Goal: Find contact information: Find contact information

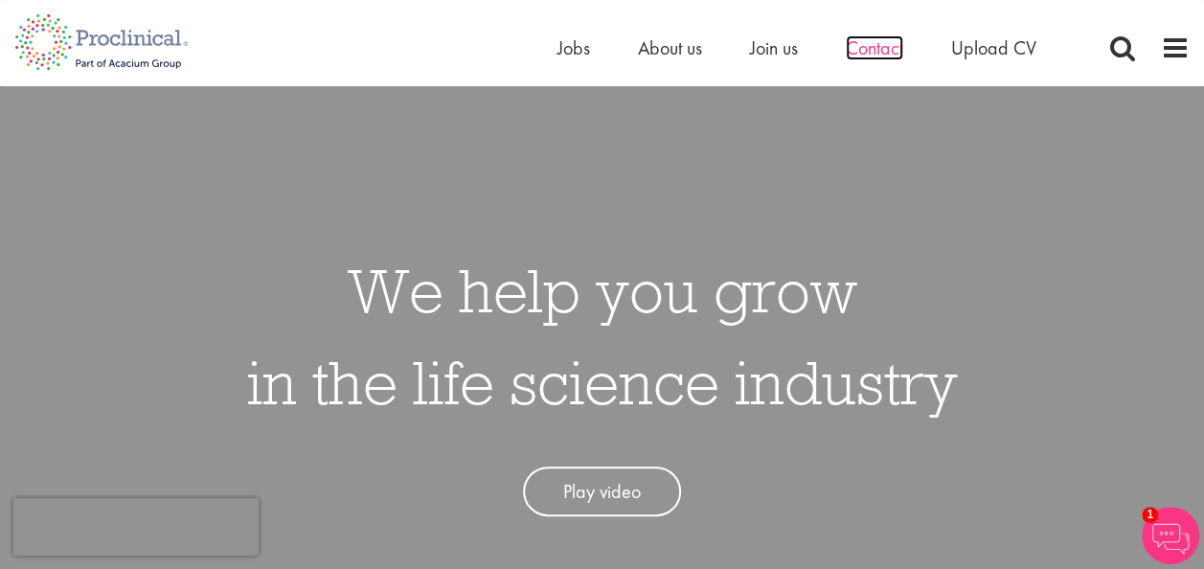
click at [896, 48] on span "Contact" at bounding box center [874, 47] width 57 height 25
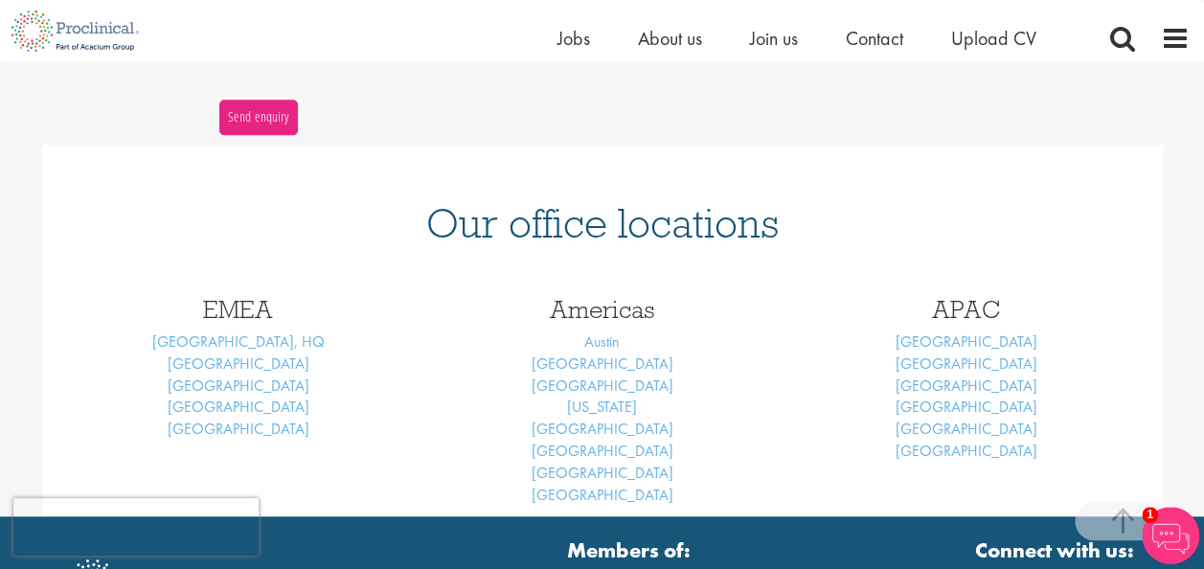
scroll to position [706, 0]
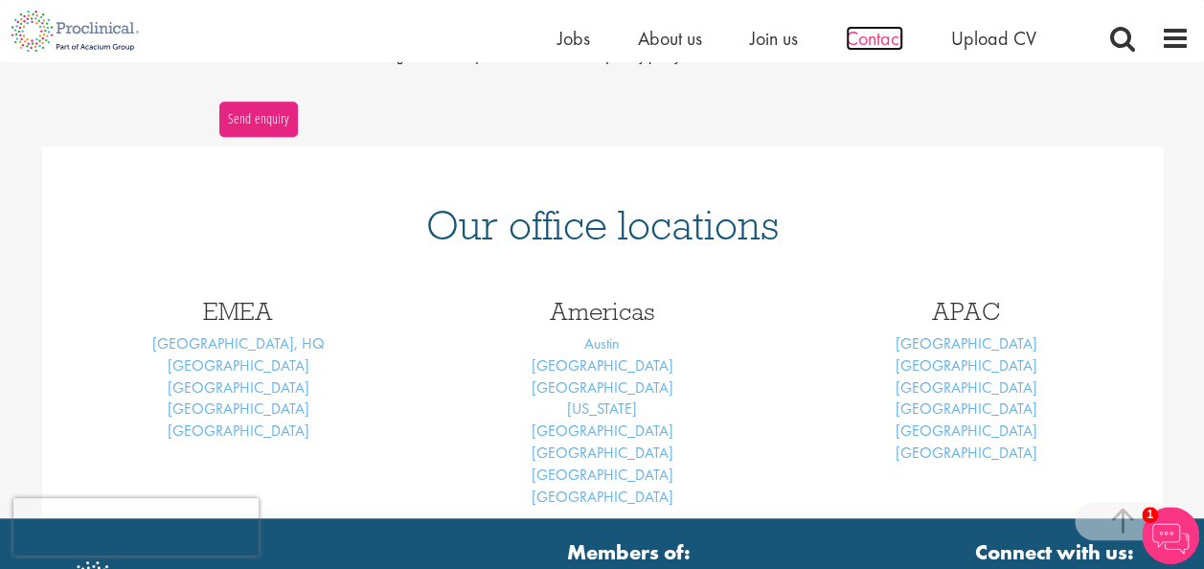
click at [882, 34] on span "Contact" at bounding box center [874, 38] width 57 height 25
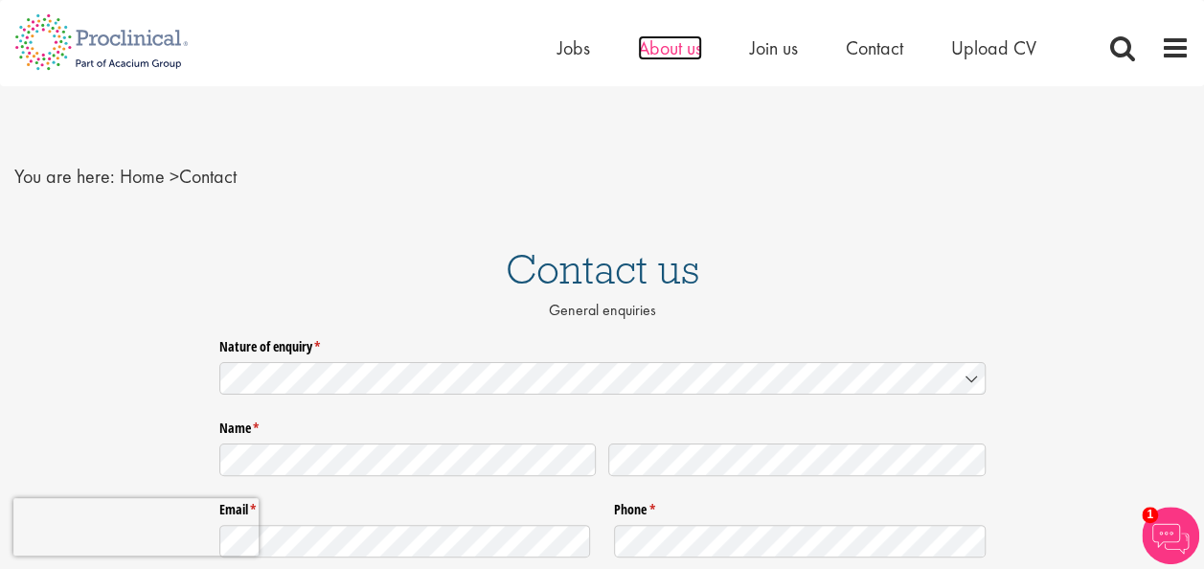
click at [692, 46] on span "About us" at bounding box center [670, 47] width 64 height 25
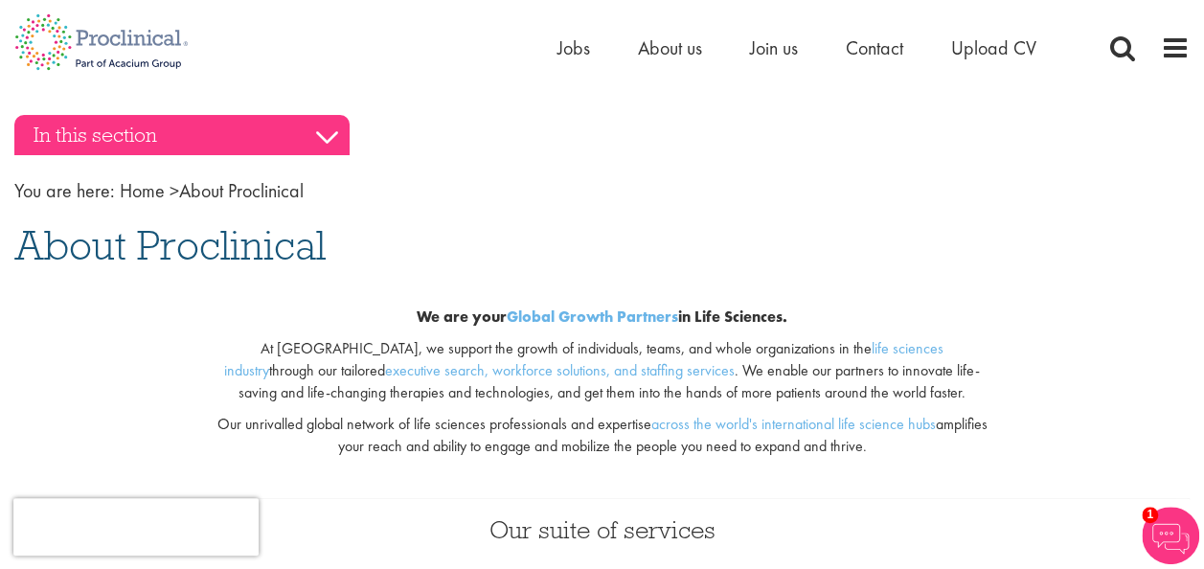
click at [323, 132] on h3 "In this section" at bounding box center [181, 135] width 335 height 40
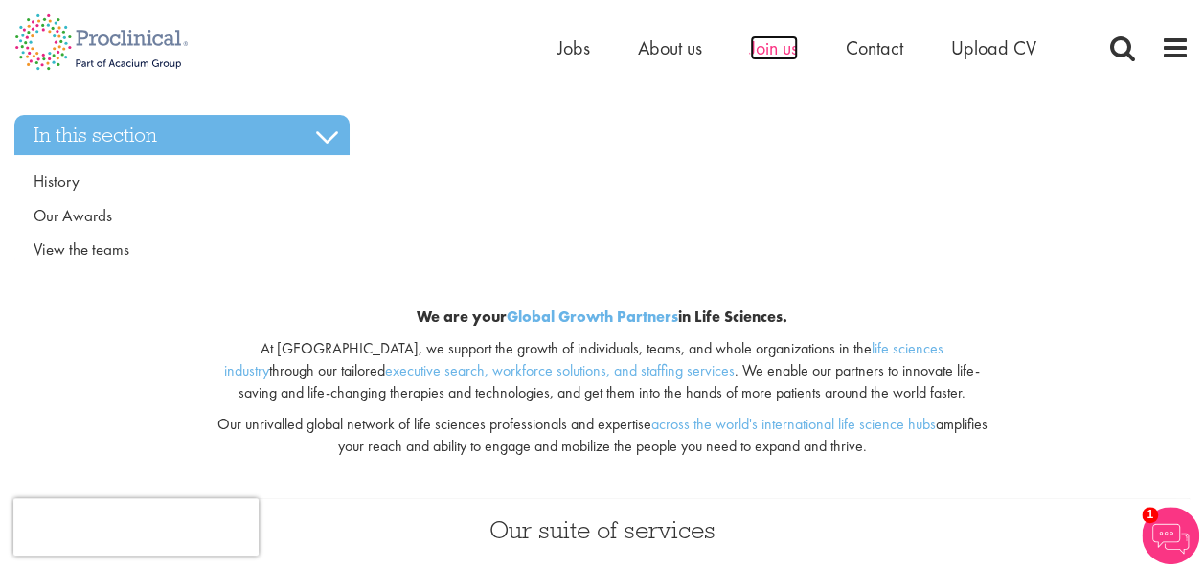
click at [764, 44] on span "Join us" at bounding box center [774, 47] width 48 height 25
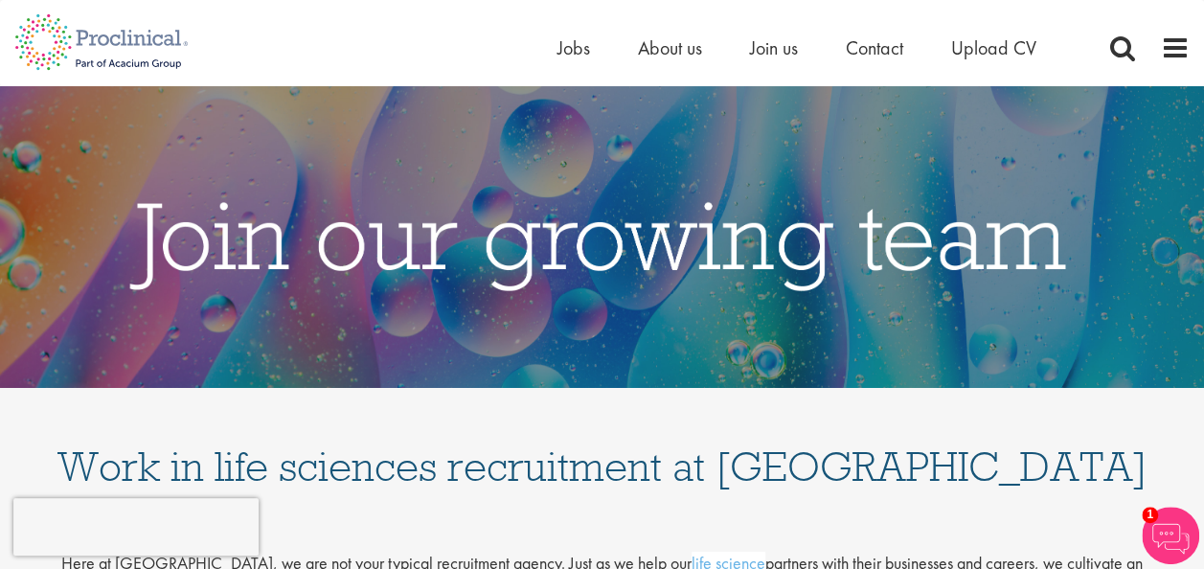
scroll to position [4, 0]
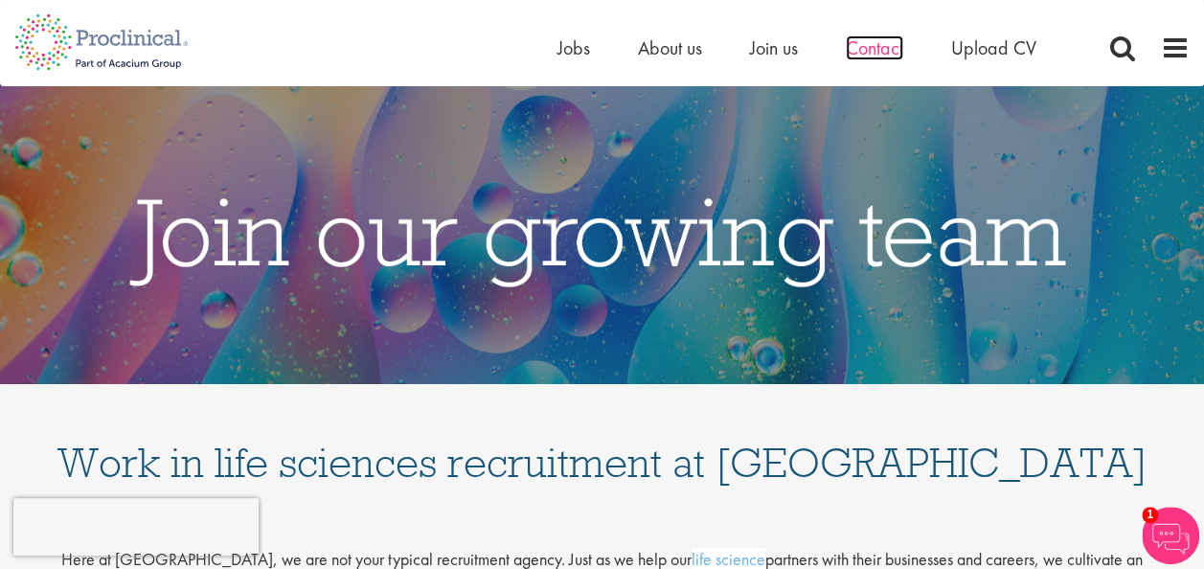
click at [878, 40] on span "Contact" at bounding box center [874, 47] width 57 height 25
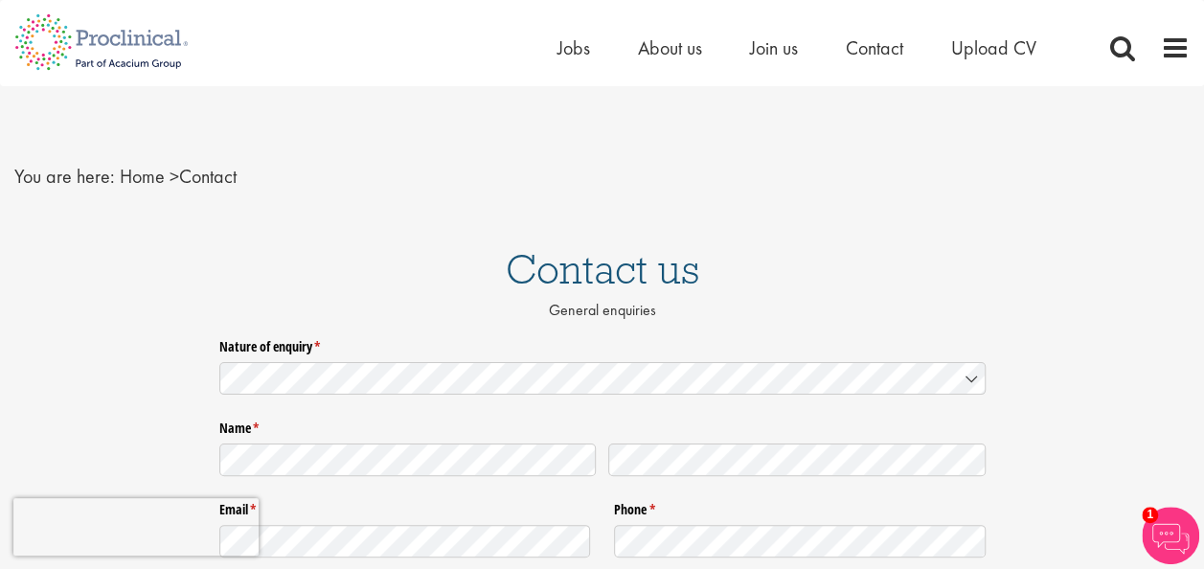
drag, startPoint x: 1209, startPoint y: 103, endPoint x: 1158, endPoint y: 136, distance: 60.3
click at [1158, 136] on div "You are here: Home > Contact" at bounding box center [602, 157] width 1204 height 143
click at [1181, 39] on span at bounding box center [1175, 48] width 29 height 29
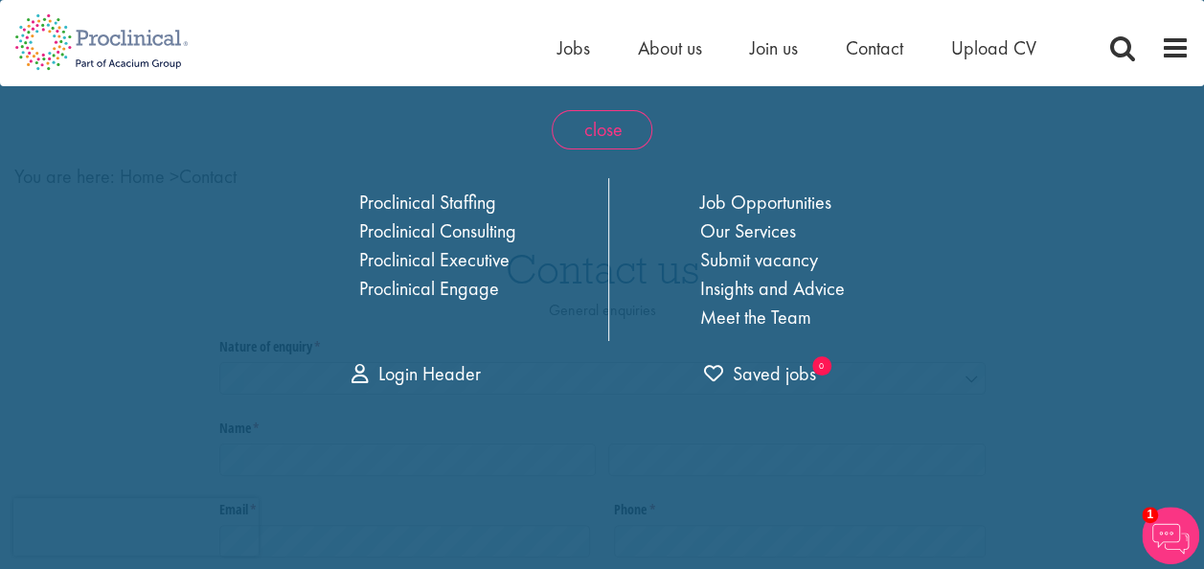
click at [592, 140] on span "close" at bounding box center [602, 129] width 101 height 39
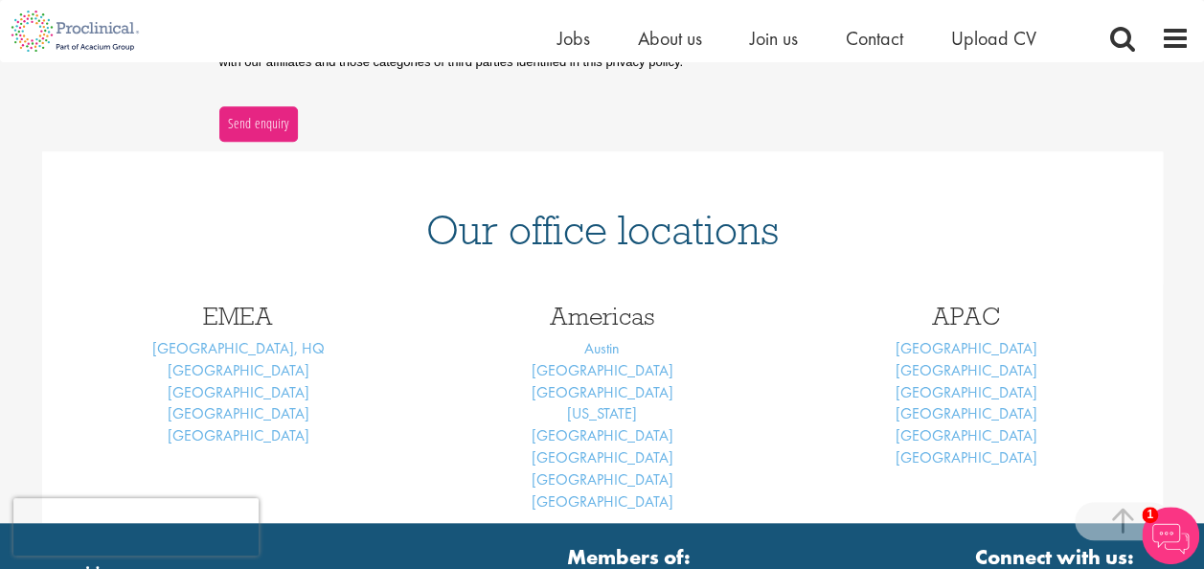
scroll to position [703, 0]
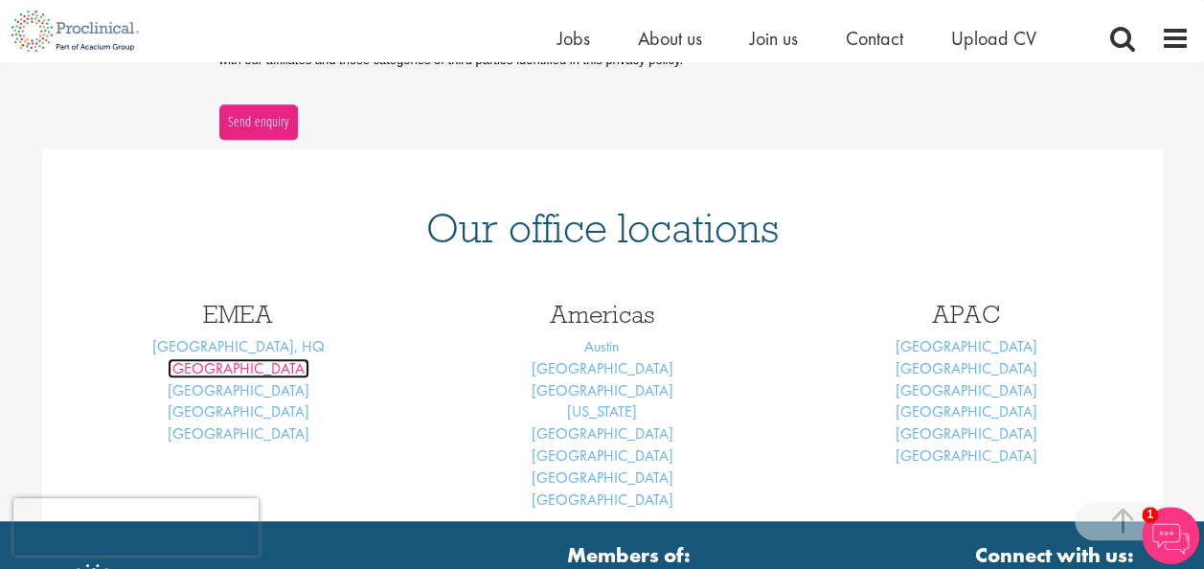
click at [242, 372] on link "[GEOGRAPHIC_DATA]" at bounding box center [239, 368] width 142 height 20
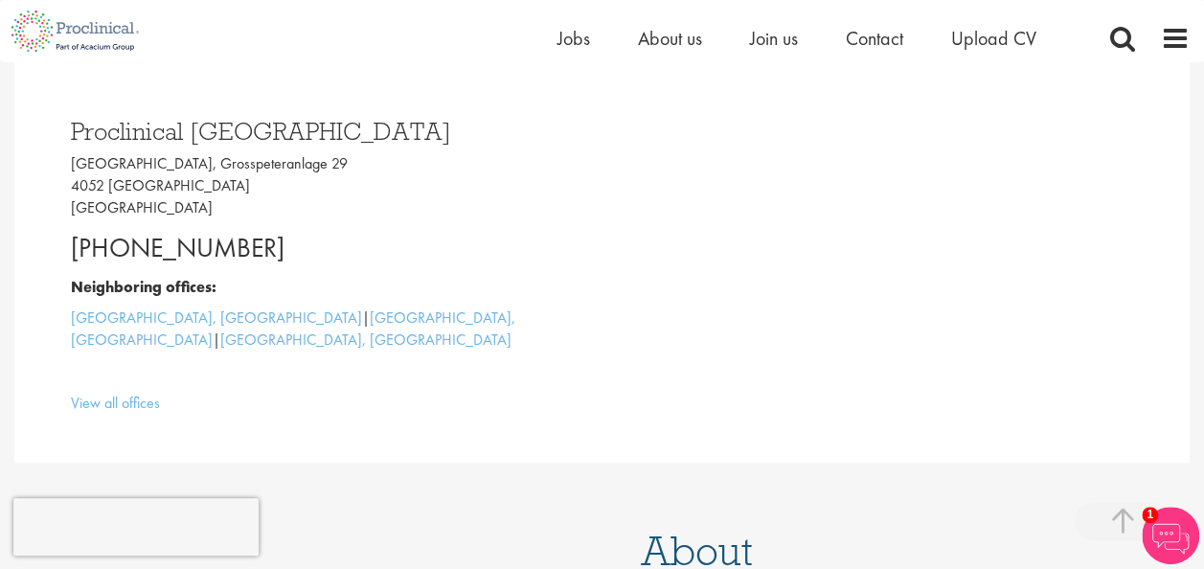
scroll to position [487, 0]
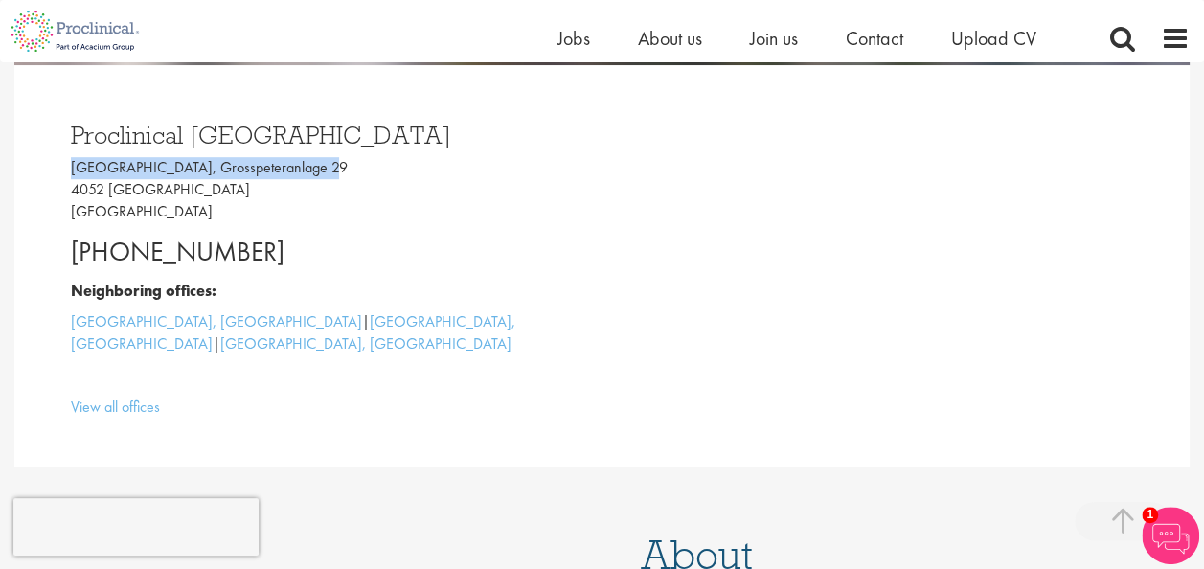
drag, startPoint x: 67, startPoint y: 159, endPoint x: 307, endPoint y: 154, distance: 239.5
click at [307, 154] on div "Proclinical [GEOGRAPHIC_DATA] [GEOGRAPHIC_DATA], [STREET_ADDRESS] [PHONE_NUMBER…" at bounding box center [330, 265] width 546 height 325
copy p "[GEOGRAPHIC_DATA], Grosspeteranlage 29"
drag, startPoint x: 73, startPoint y: 247, endPoint x: 262, endPoint y: 267, distance: 190.7
click at [262, 267] on p "[PHONE_NUMBER]" at bounding box center [329, 252] width 517 height 38
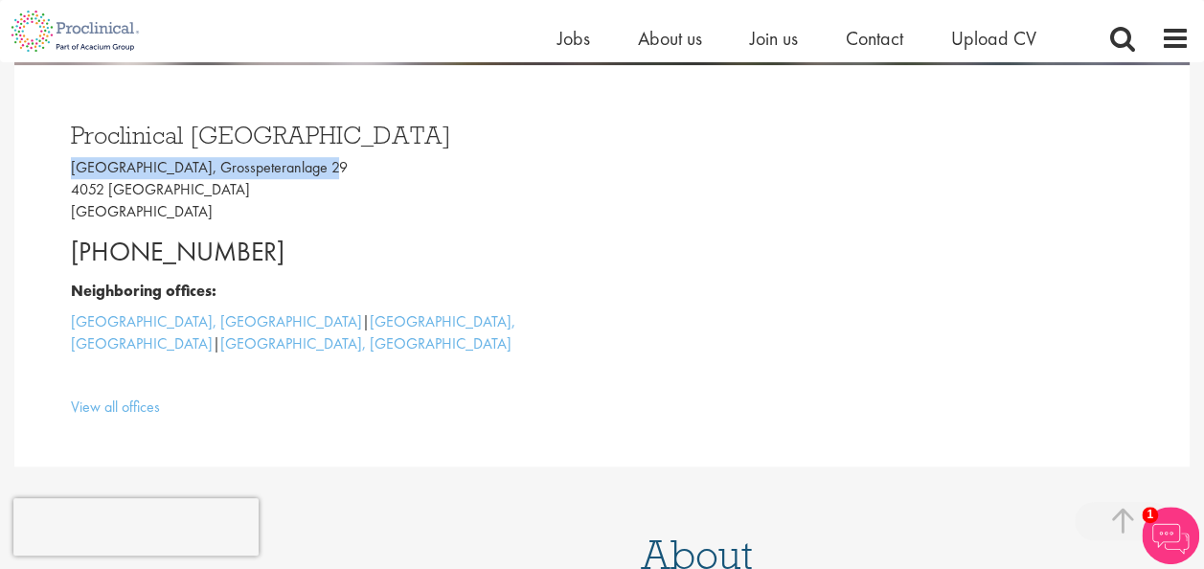
copy p "[PHONE_NUMBER]"
